Goal: Information Seeking & Learning: Learn about a topic

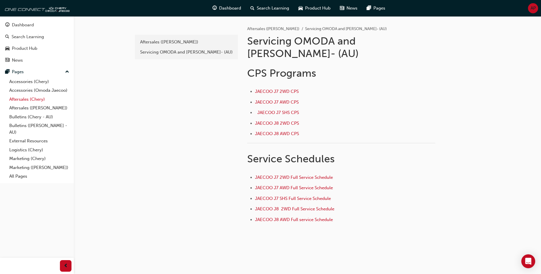
click at [26, 98] on link "Aftersales (Chery)" at bounding box center [39, 99] width 65 height 9
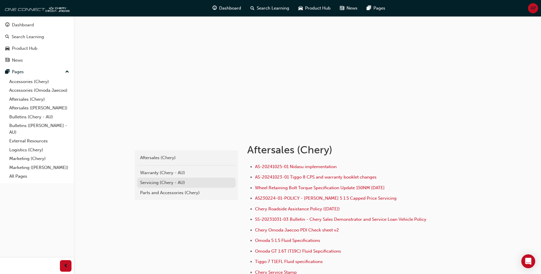
click at [155, 184] on div "Servicing (Chery - AU)" at bounding box center [186, 183] width 93 height 7
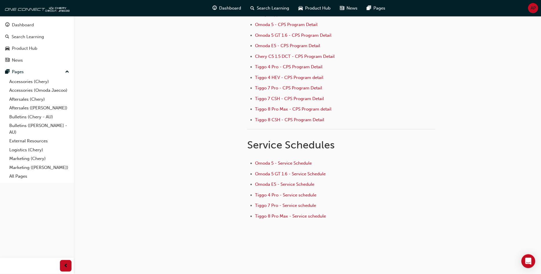
scroll to position [82, 0]
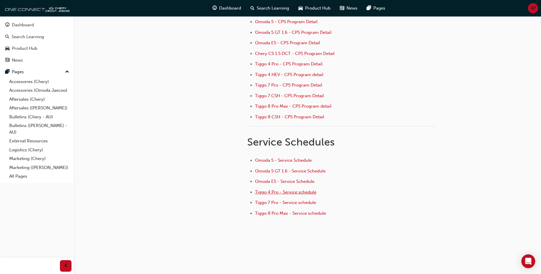
click at [281, 194] on span "Tiggo 4 Pro - Service schedule" at bounding box center [285, 192] width 61 height 5
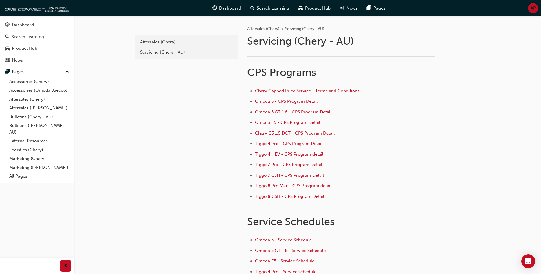
scroll to position [82, 0]
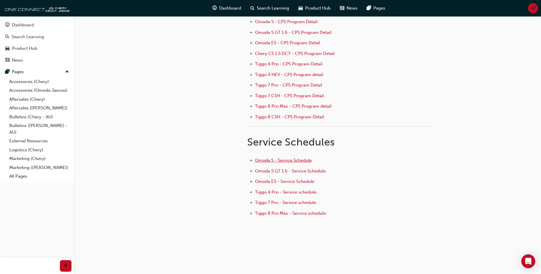
click at [287, 160] on span "Omoda 5 - Service Schedule" at bounding box center [283, 160] width 57 height 5
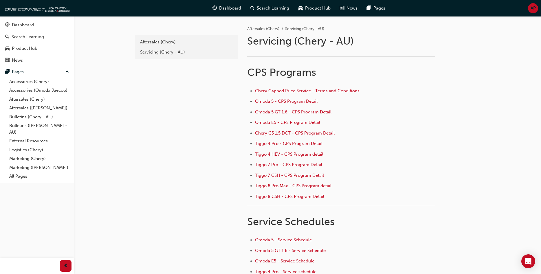
scroll to position [82, 0]
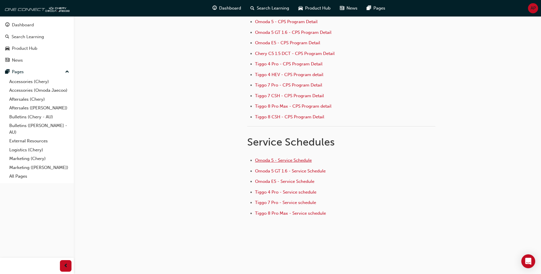
click at [285, 160] on span "Omoda 5 - Service Schedule" at bounding box center [283, 160] width 57 height 5
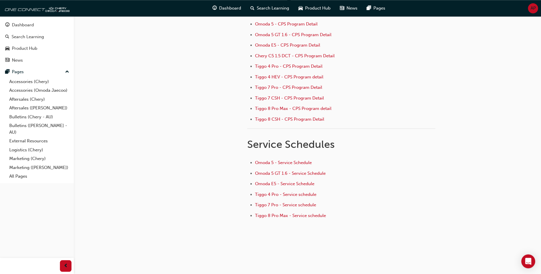
scroll to position [82, 0]
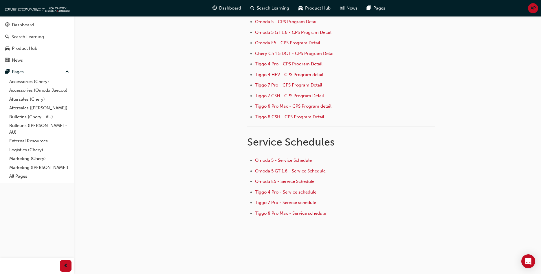
click at [275, 193] on span "Tiggo 4 Pro - Service schedule" at bounding box center [285, 192] width 61 height 5
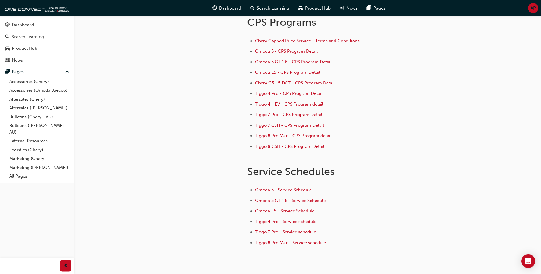
scroll to position [82, 0]
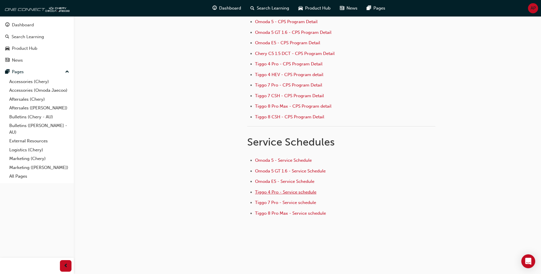
click at [286, 192] on span "Tiggo 4 Pro - Service schedule" at bounding box center [285, 192] width 61 height 5
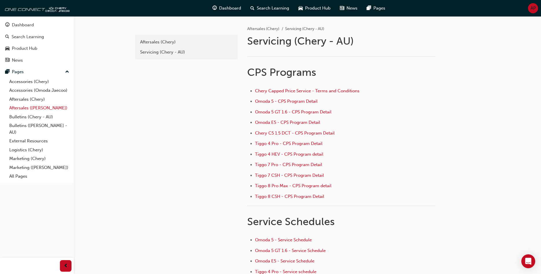
click at [25, 107] on link "Aftersales ([PERSON_NAME])" at bounding box center [39, 108] width 65 height 9
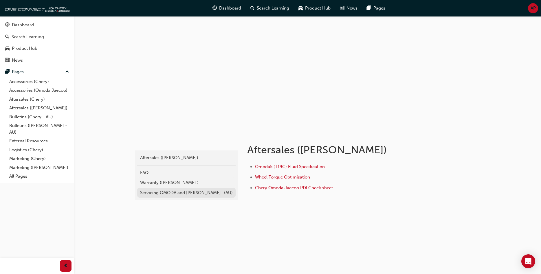
click at [179, 192] on div "Servicing OMODA and JAECOO- (AU)" at bounding box center [186, 193] width 93 height 7
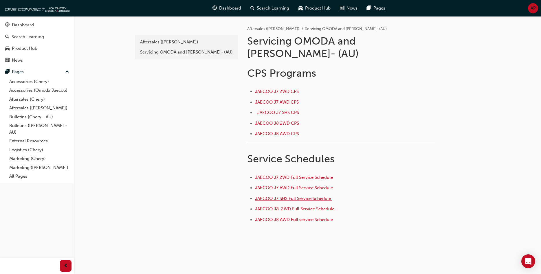
click at [287, 196] on span "JAECOO J7 SHS Full Service Schedule ﻿" at bounding box center [293, 198] width 77 height 5
click at [26, 100] on link "Aftersales (Chery)" at bounding box center [39, 99] width 65 height 9
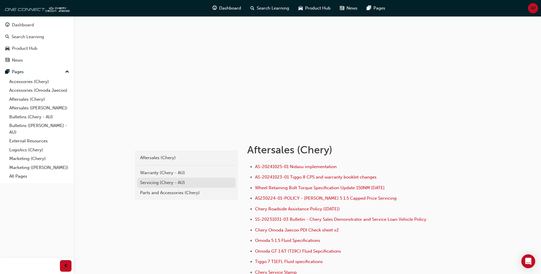
click at [162, 185] on div "Servicing (Chery - AU)" at bounding box center [186, 183] width 93 height 7
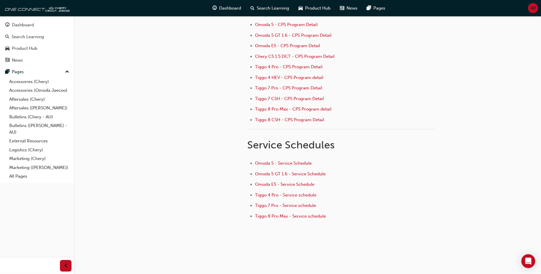
scroll to position [82, 0]
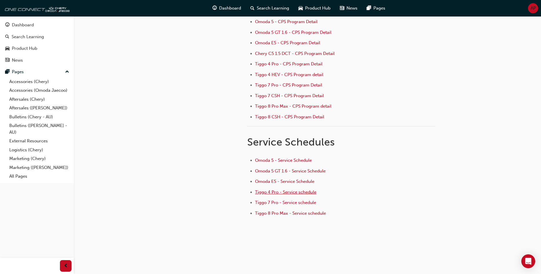
click at [282, 191] on span "Tiggo 4 Pro - Service schedule" at bounding box center [285, 192] width 61 height 5
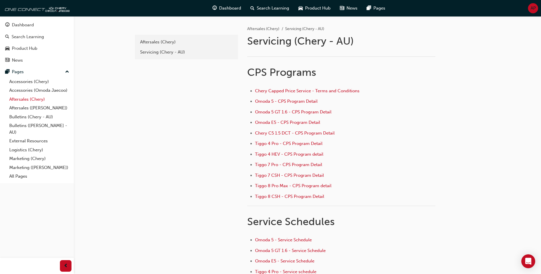
click at [24, 104] on link "Aftersales (Chery)" at bounding box center [39, 99] width 65 height 9
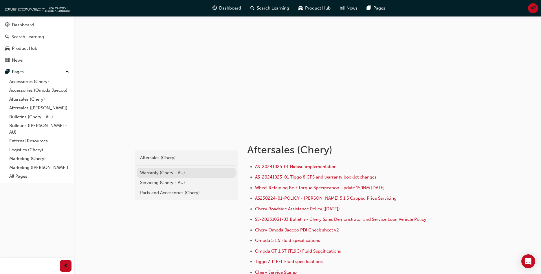
click at [151, 171] on div "Warranty (Chery - AU)" at bounding box center [186, 173] width 93 height 7
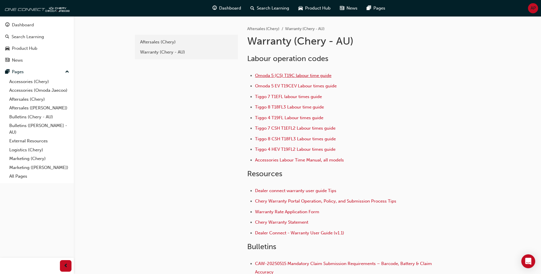
click at [309, 74] on span "Omoda 5 (C5) T19C labour time guide" at bounding box center [293, 75] width 76 height 5
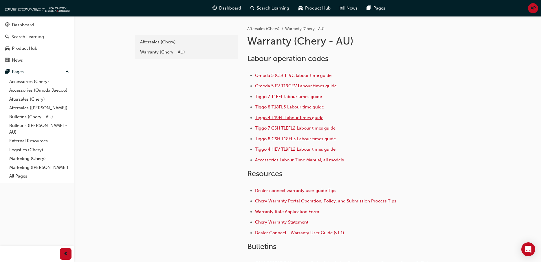
click at [275, 117] on span "Tiggo 4 T19FL Labour times guide" at bounding box center [289, 117] width 68 height 5
